Goal: Find specific page/section: Find specific page/section

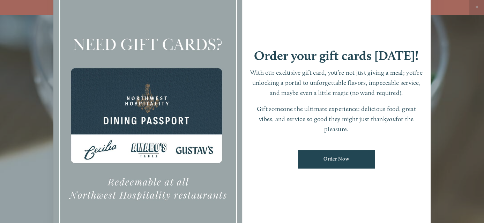
scroll to position [14, 0]
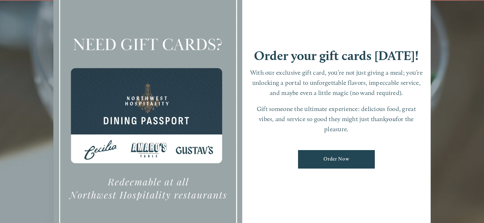
click at [359, 158] on link "Order Now" at bounding box center [336, 159] width 77 height 18
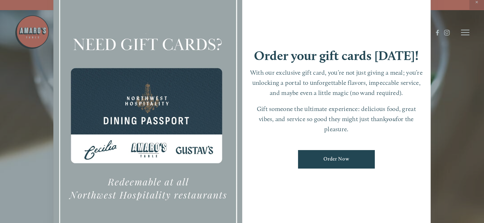
scroll to position [0, 0]
click at [467, 33] on div at bounding box center [242, 111] width 484 height 223
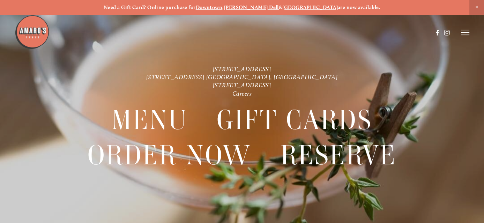
click at [469, 34] on icon at bounding box center [465, 32] width 8 height 6
click at [343, 31] on span "Menu" at bounding box center [342, 32] width 13 height 6
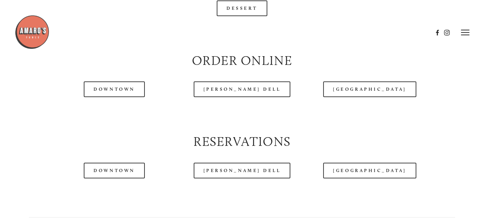
scroll to position [768, 0]
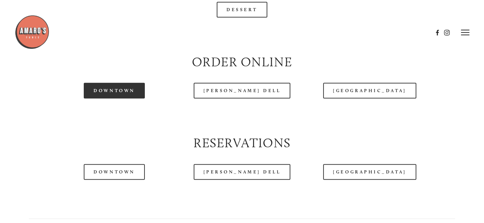
click at [133, 94] on link "Downtown" at bounding box center [114, 91] width 61 height 16
